Goal: Task Accomplishment & Management: Use online tool/utility

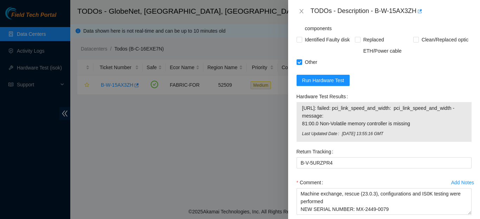
scroll to position [519, 0]
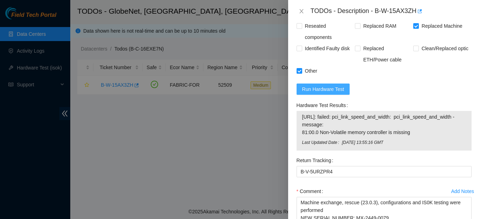
click at [328, 90] on span "Run Hardware Test" at bounding box center [323, 89] width 42 height 8
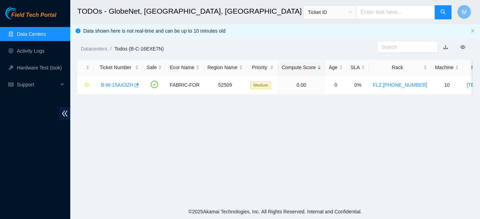
scroll to position [155, 0]
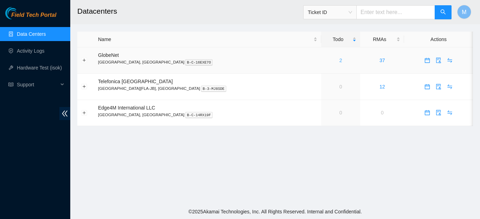
click at [339, 60] on link "2" at bounding box center [340, 61] width 3 height 6
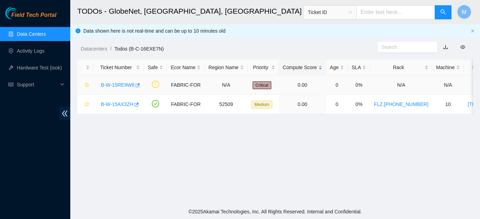
click at [123, 84] on link "B-W-15RE9W8" at bounding box center [117, 85] width 33 height 6
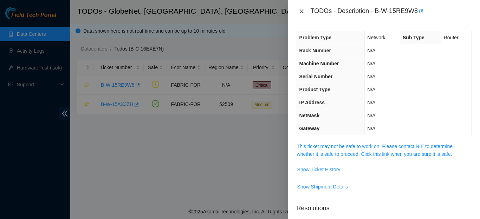
click at [302, 12] on icon "close" at bounding box center [301, 11] width 6 height 6
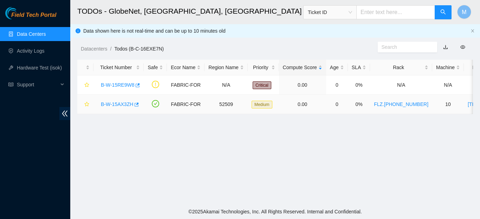
click at [120, 101] on link "B-W-15AX3ZH" at bounding box center [117, 104] width 32 height 6
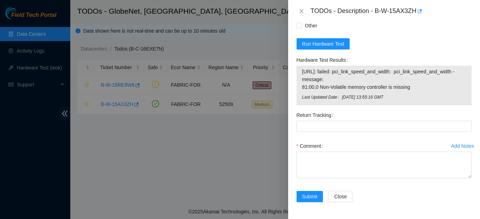
scroll to position [279, 0]
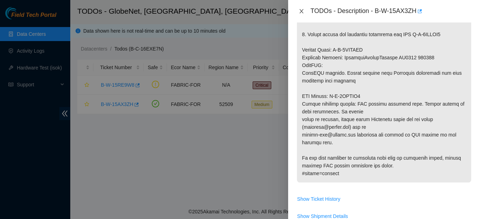
click at [299, 13] on icon "close" at bounding box center [301, 11] width 6 height 6
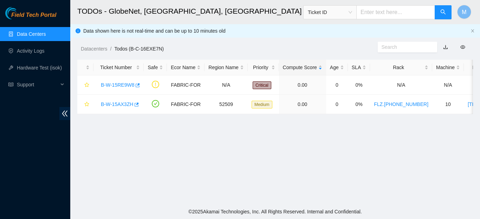
scroll to position [210, 0]
